Goal: Task Accomplishment & Management: Complete application form

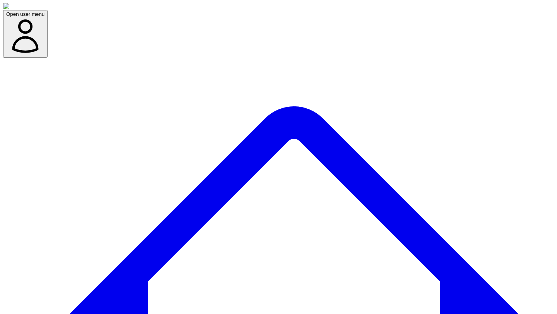
scroll to position [389, 0]
